Goal: Check status

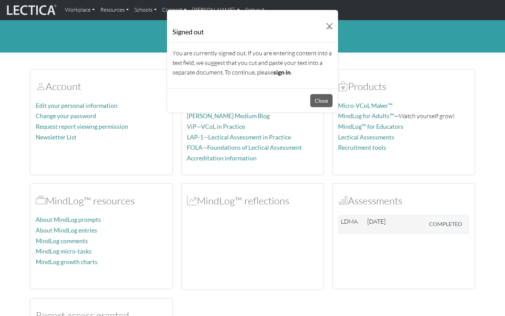
click at [323, 100] on button "Close" at bounding box center [321, 100] width 22 height 13
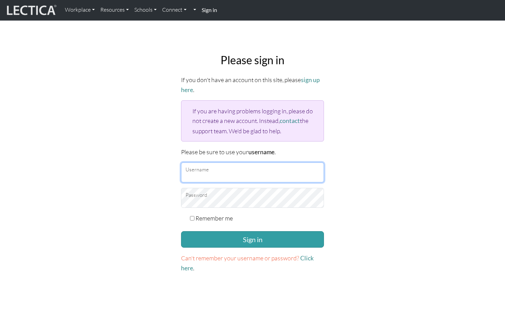
type input "markus.sjostedt@gmail.com"
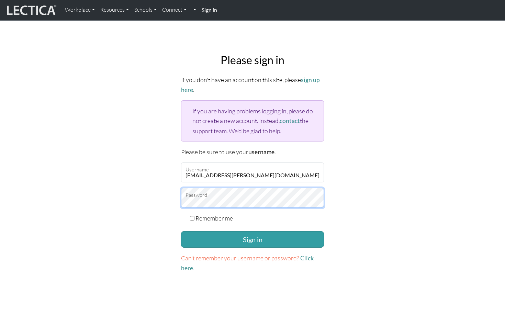
click at [253, 237] on button "Sign in" at bounding box center [252, 239] width 143 height 16
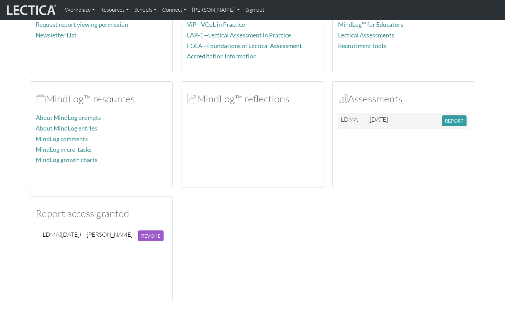
scroll to position [147, 0]
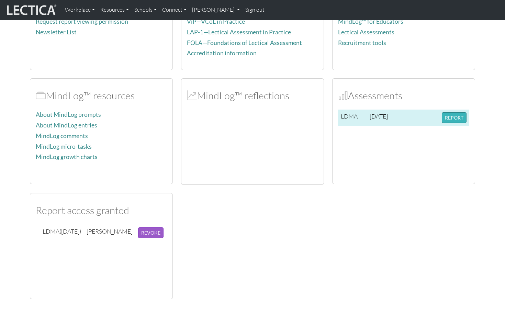
click at [453, 116] on button "REPORT" at bounding box center [454, 117] width 25 height 11
